Goal: Transaction & Acquisition: Purchase product/service

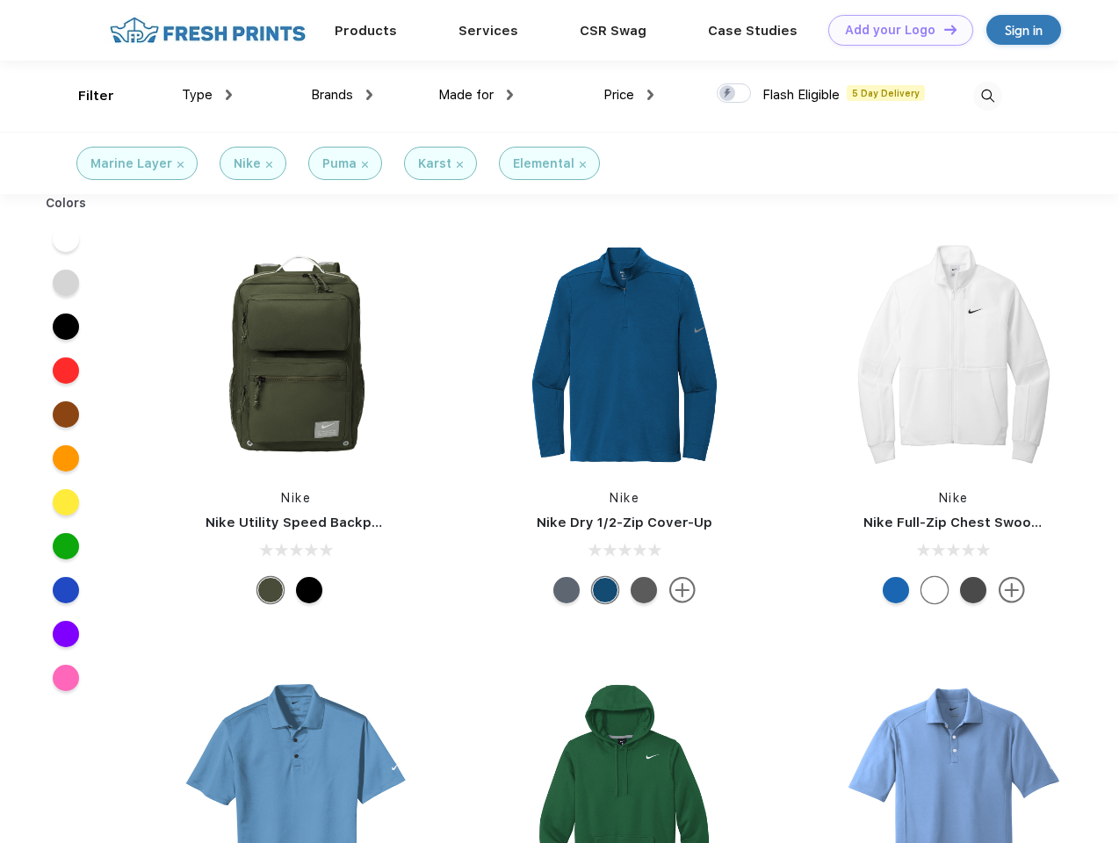
click at [894, 30] on link "Add your Logo Design Tool" at bounding box center [900, 30] width 145 height 31
click at [0, 0] on div "Design Tool" at bounding box center [0, 0] width 0 height 0
click at [943, 29] on link "Add your Logo Design Tool" at bounding box center [900, 30] width 145 height 31
click at [84, 96] on div "Filter" at bounding box center [96, 96] width 36 height 20
click at [207, 95] on span "Type" at bounding box center [197, 95] width 31 height 16
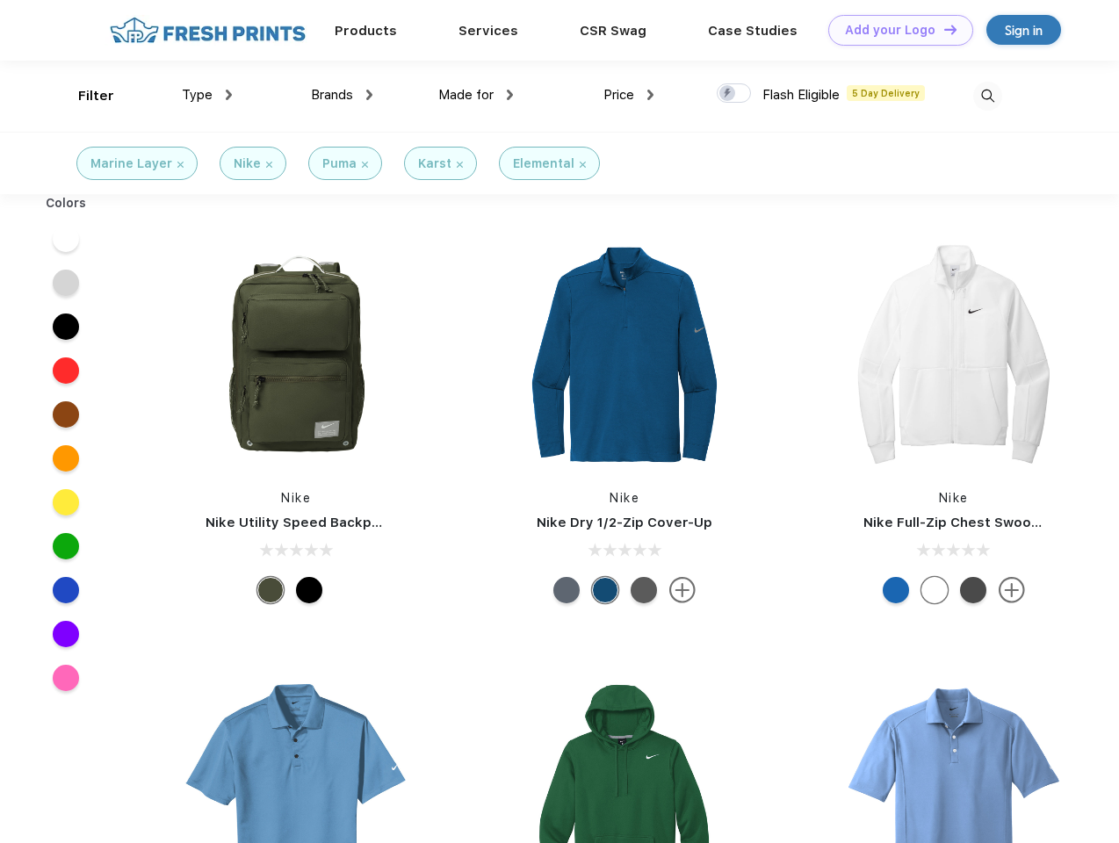
click at [342, 95] on span "Brands" at bounding box center [332, 95] width 42 height 16
click at [476, 95] on span "Made for" at bounding box center [465, 95] width 55 height 16
click at [629, 95] on span "Price" at bounding box center [619, 95] width 31 height 16
click at [734, 94] on div at bounding box center [734, 92] width 34 height 19
click at [728, 94] on input "checkbox" at bounding box center [722, 88] width 11 height 11
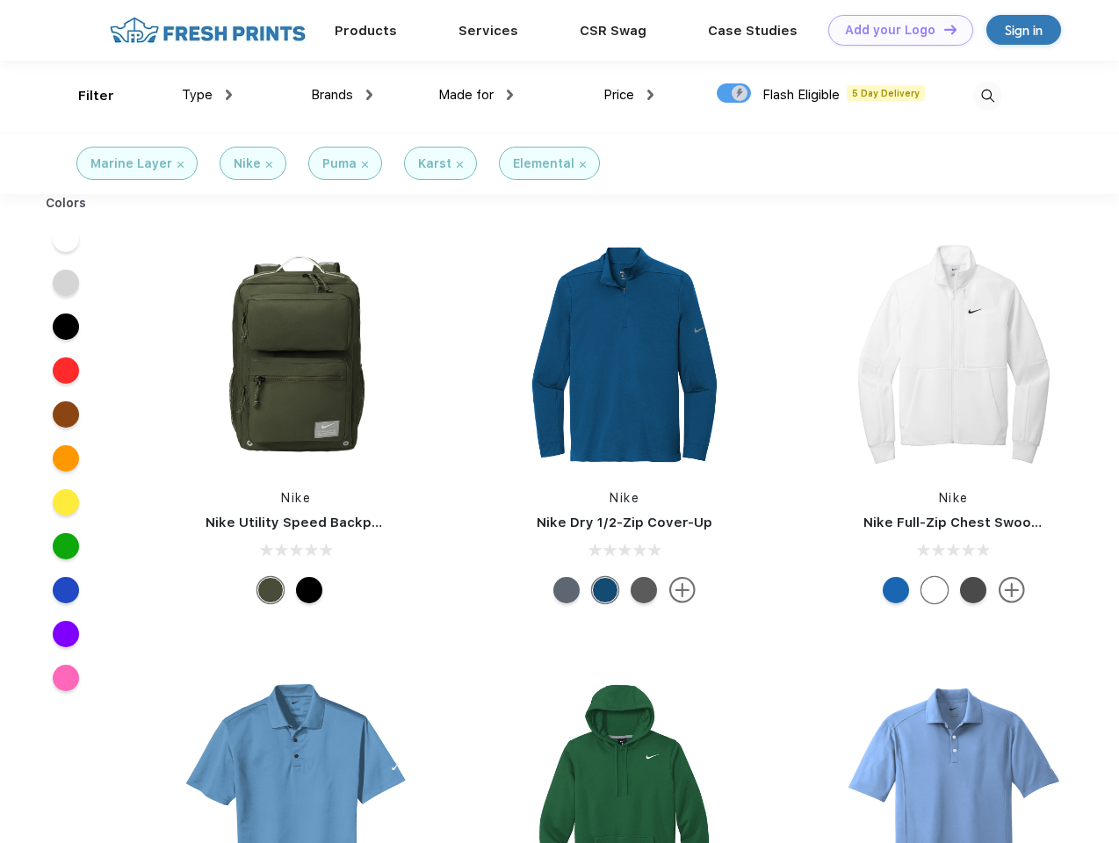
click at [987, 96] on img at bounding box center [987, 96] width 29 height 29
